Goal: Find specific page/section: Find specific page/section

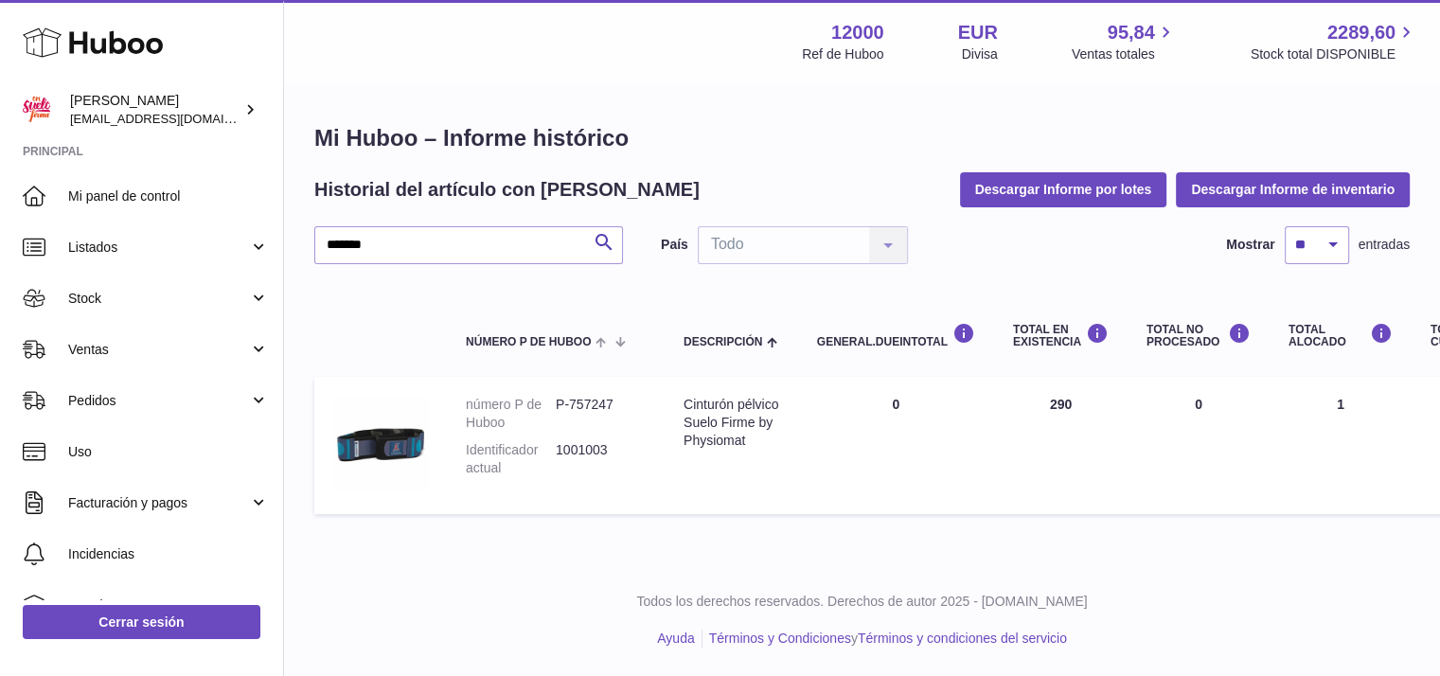
click at [73, 39] on use at bounding box center [93, 42] width 140 height 29
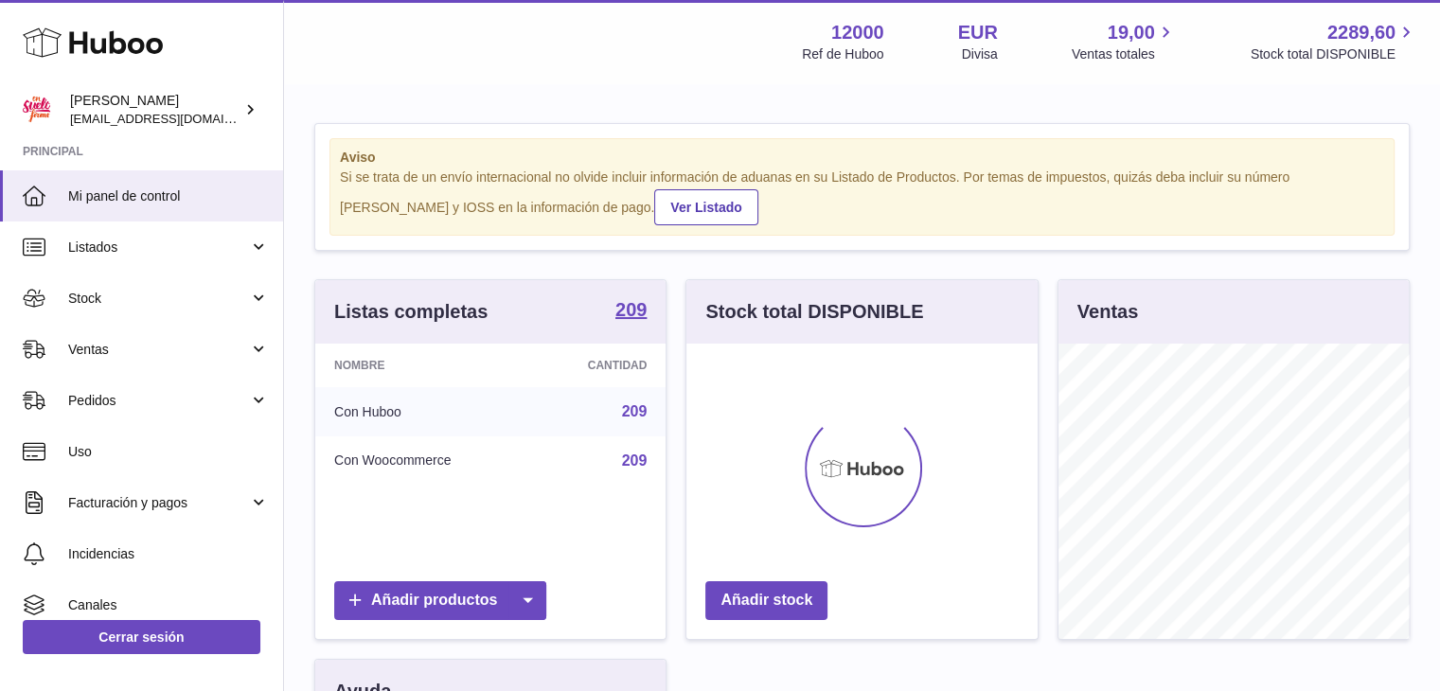
scroll to position [295, 351]
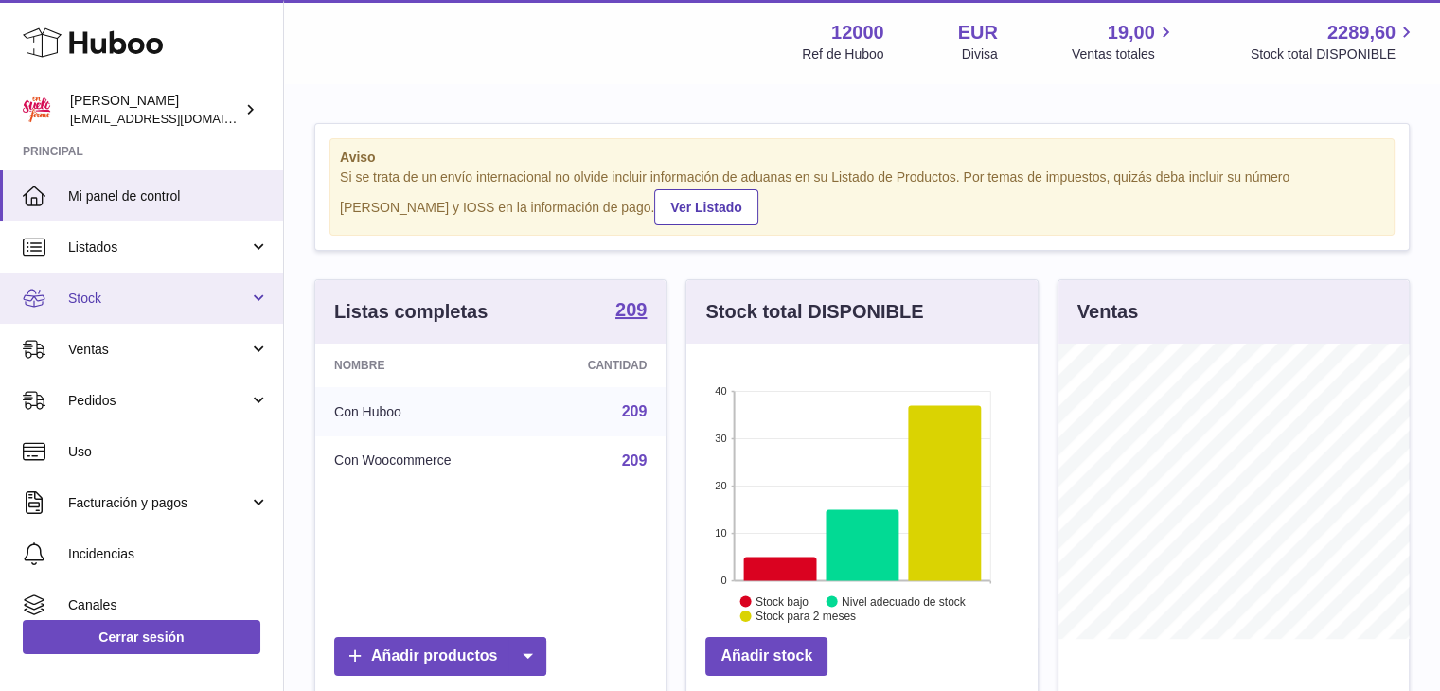
click at [84, 295] on span "Stock" at bounding box center [158, 299] width 181 height 18
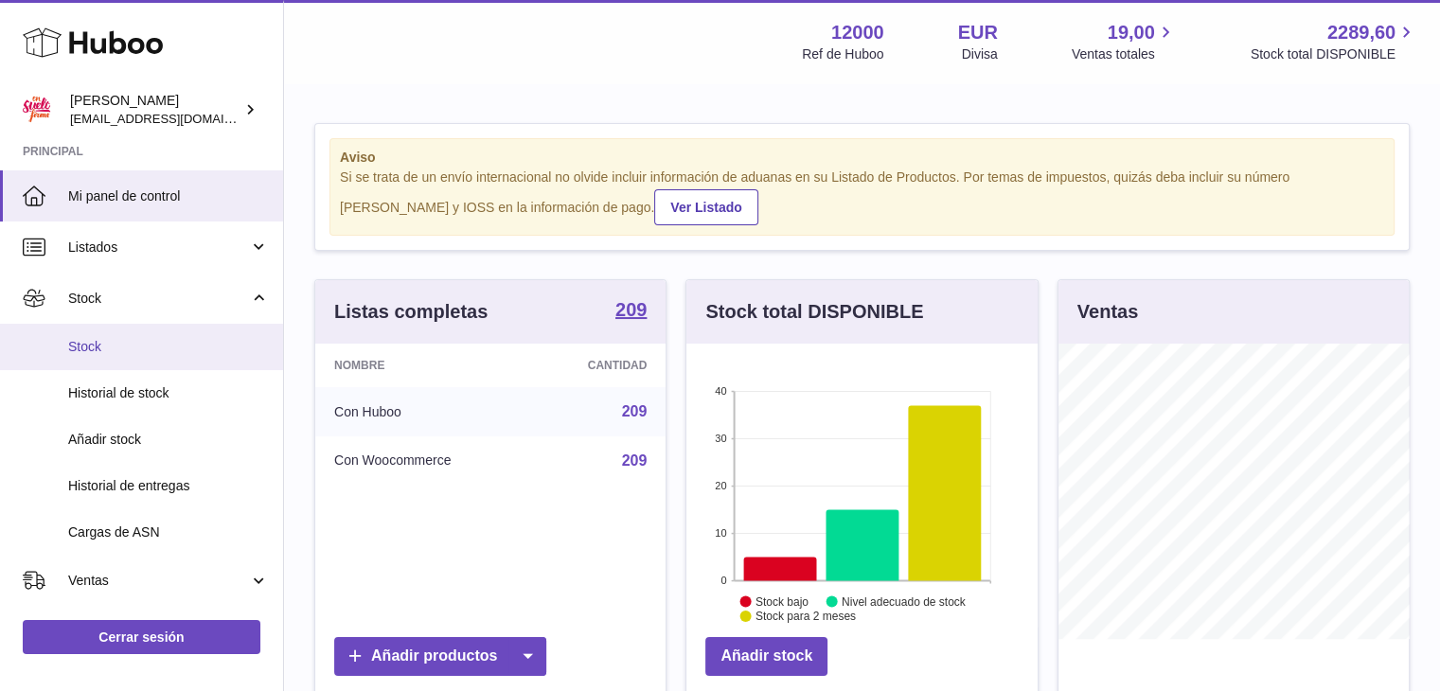
click at [172, 331] on link "Stock" at bounding box center [141, 347] width 283 height 46
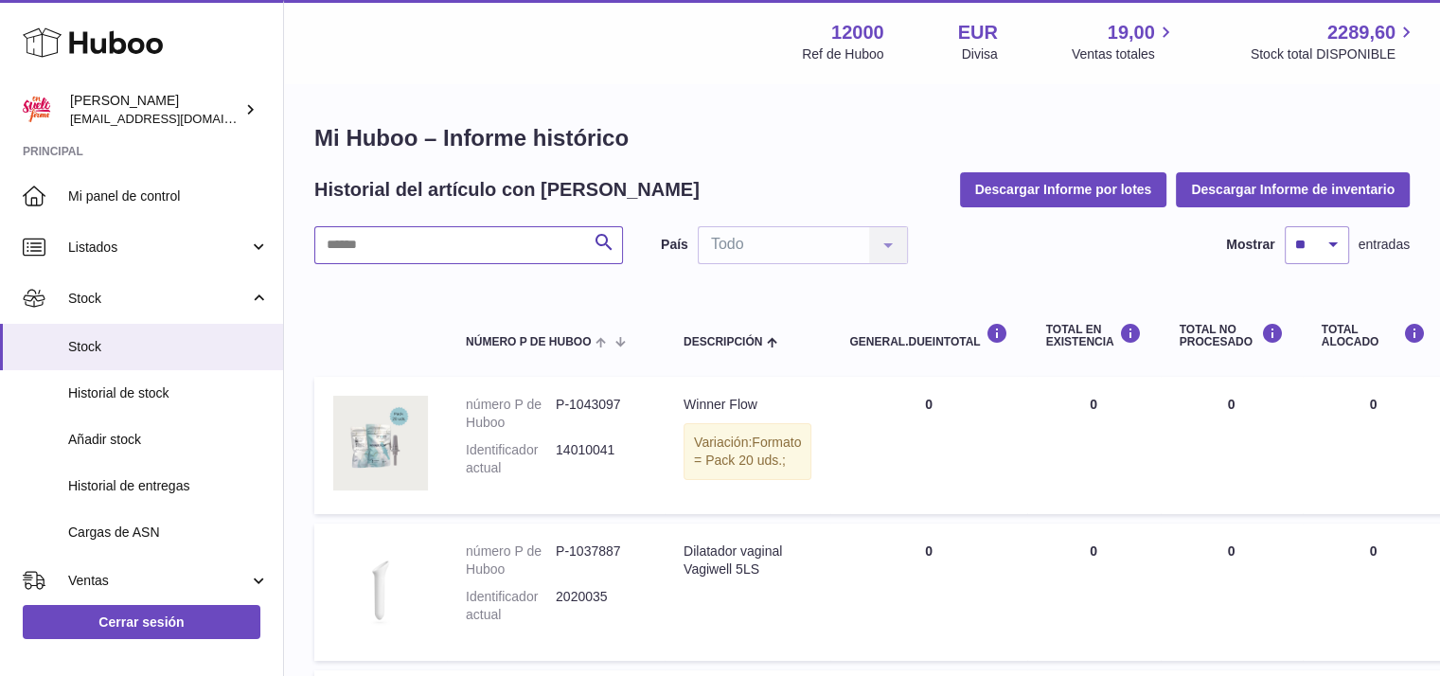
click at [376, 251] on input "text" at bounding box center [468, 245] width 309 height 38
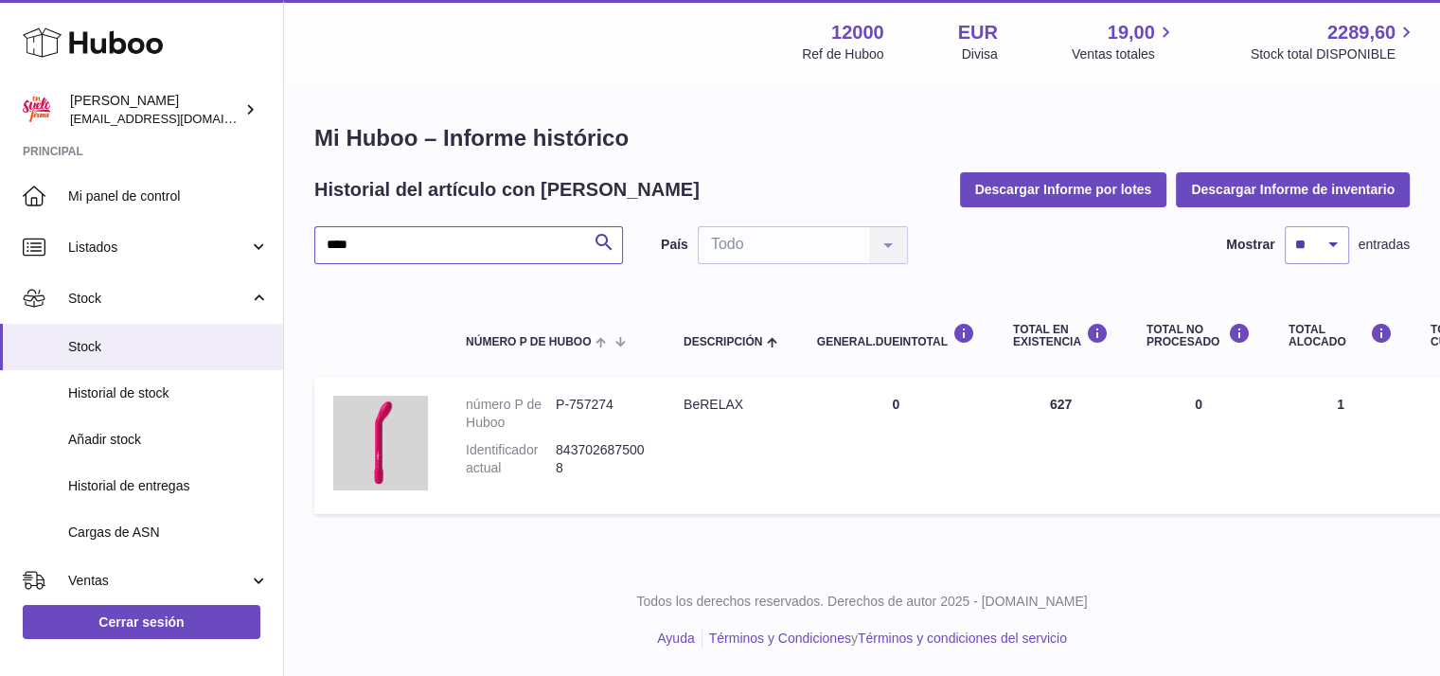
type input "****"
